Goal: Task Accomplishment & Management: Use online tool/utility

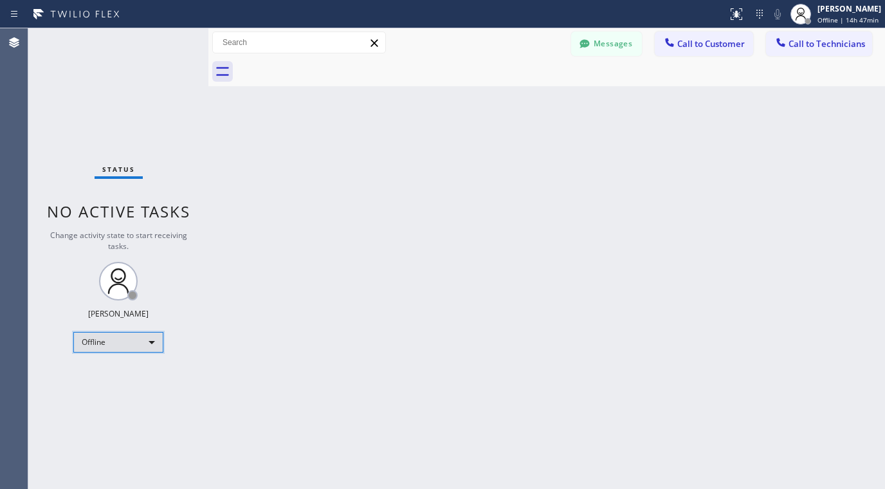
click at [147, 333] on div "Offline" at bounding box center [118, 342] width 90 height 21
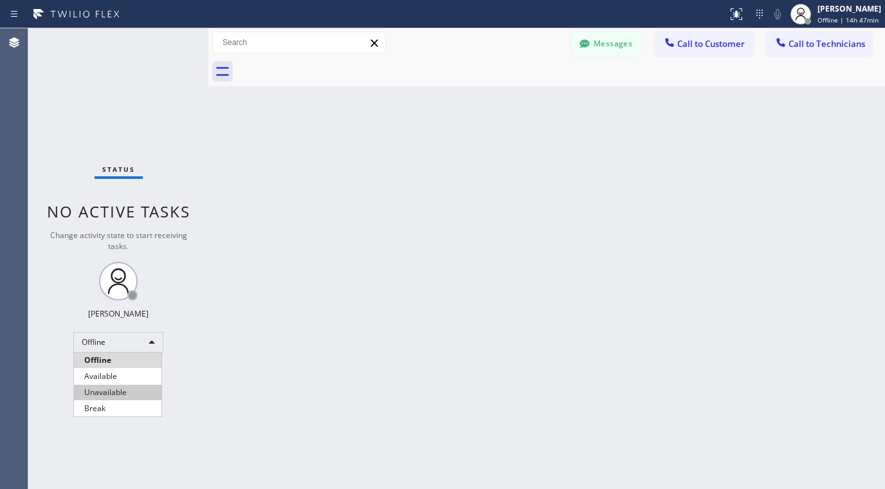
click at [92, 390] on li "Unavailable" at bounding box center [118, 392] width 88 height 15
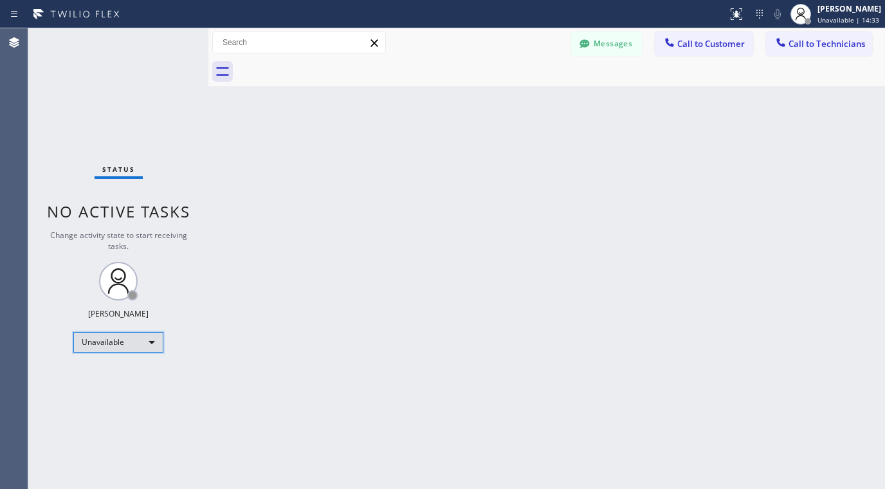
click at [125, 343] on div "Unavailable" at bounding box center [118, 342] width 90 height 21
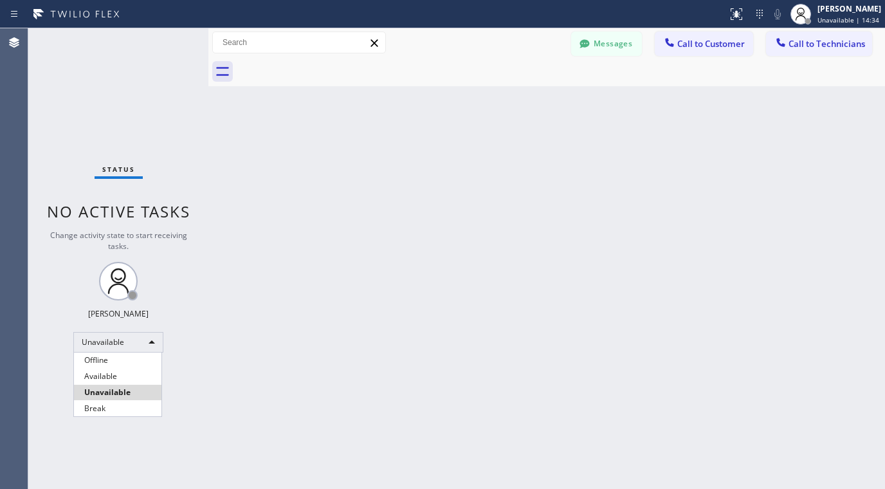
click at [100, 352] on div "Offline Available Unavailable Break" at bounding box center [442, 244] width 885 height 489
click at [84, 371] on li "Available" at bounding box center [118, 376] width 88 height 15
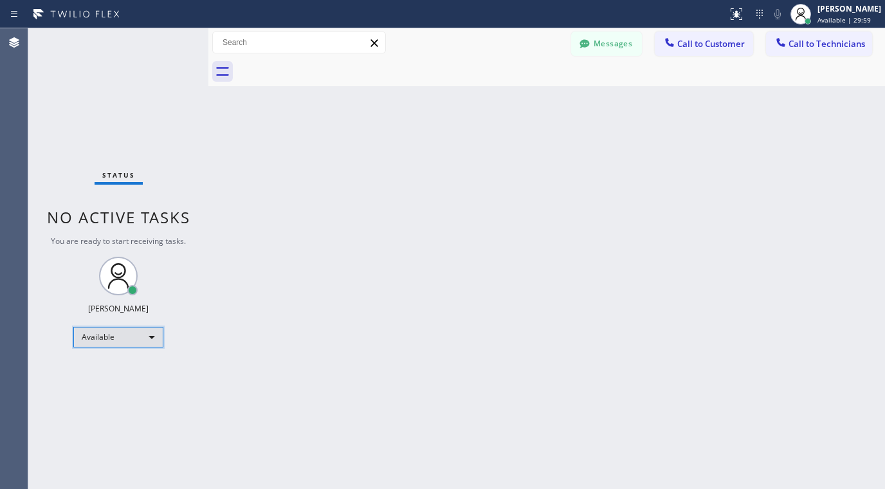
click at [160, 342] on div "Available" at bounding box center [118, 337] width 90 height 21
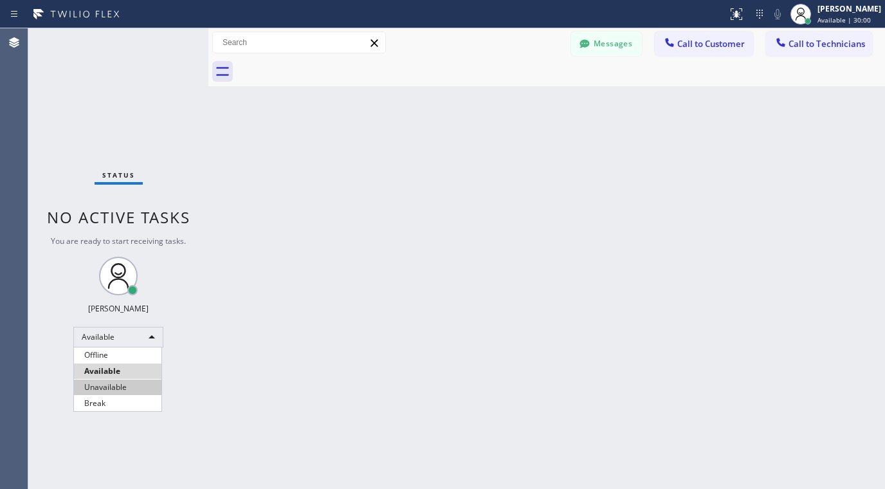
click at [104, 382] on li "Unavailable" at bounding box center [118, 387] width 88 height 15
